Goal: Navigation & Orientation: Find specific page/section

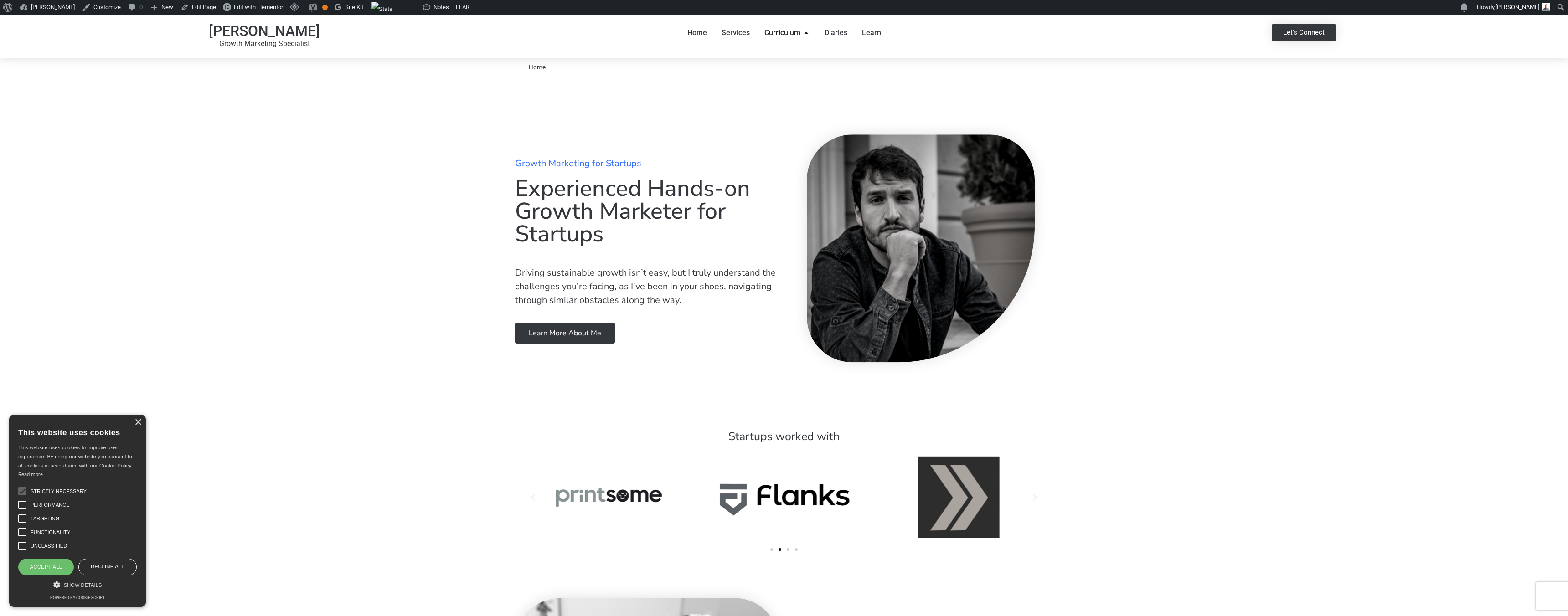
click at [804, 32] on icon "Menu" at bounding box center [806, 32] width 7 height 7
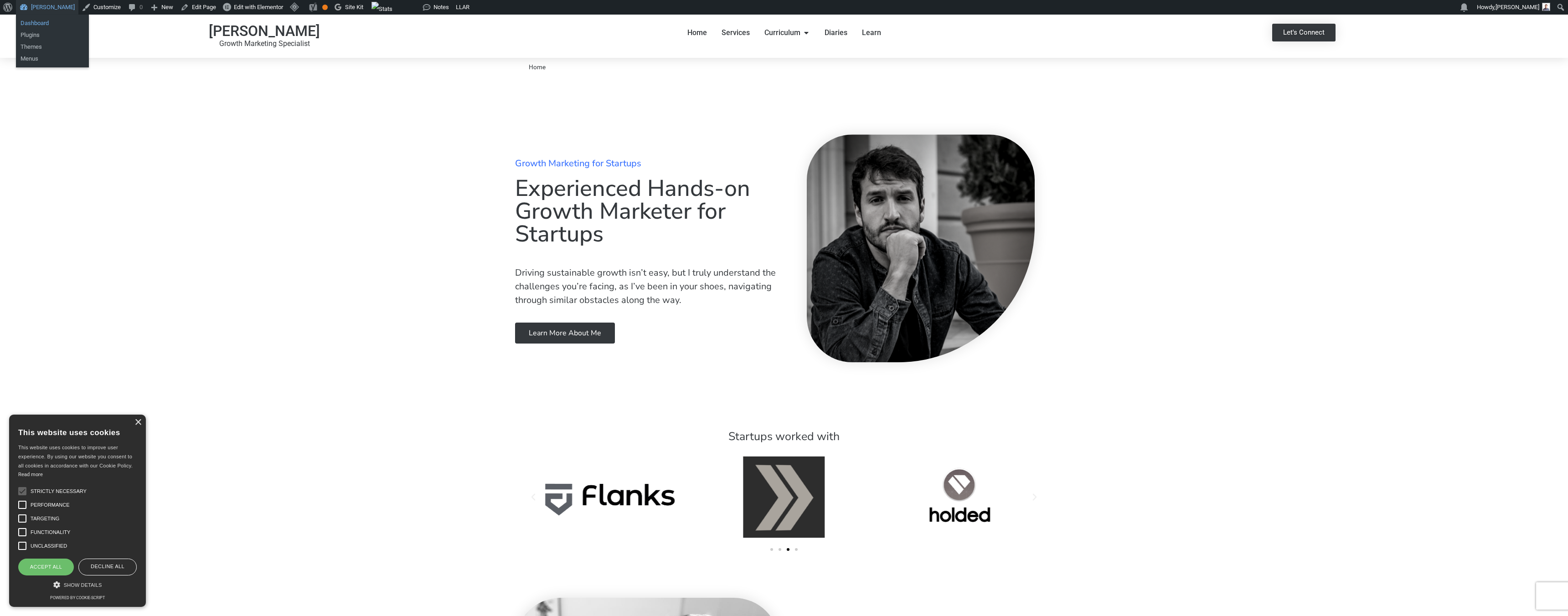
click at [46, 24] on link "Dashboard" at bounding box center [52, 23] width 73 height 12
